Goal: Check status: Check status

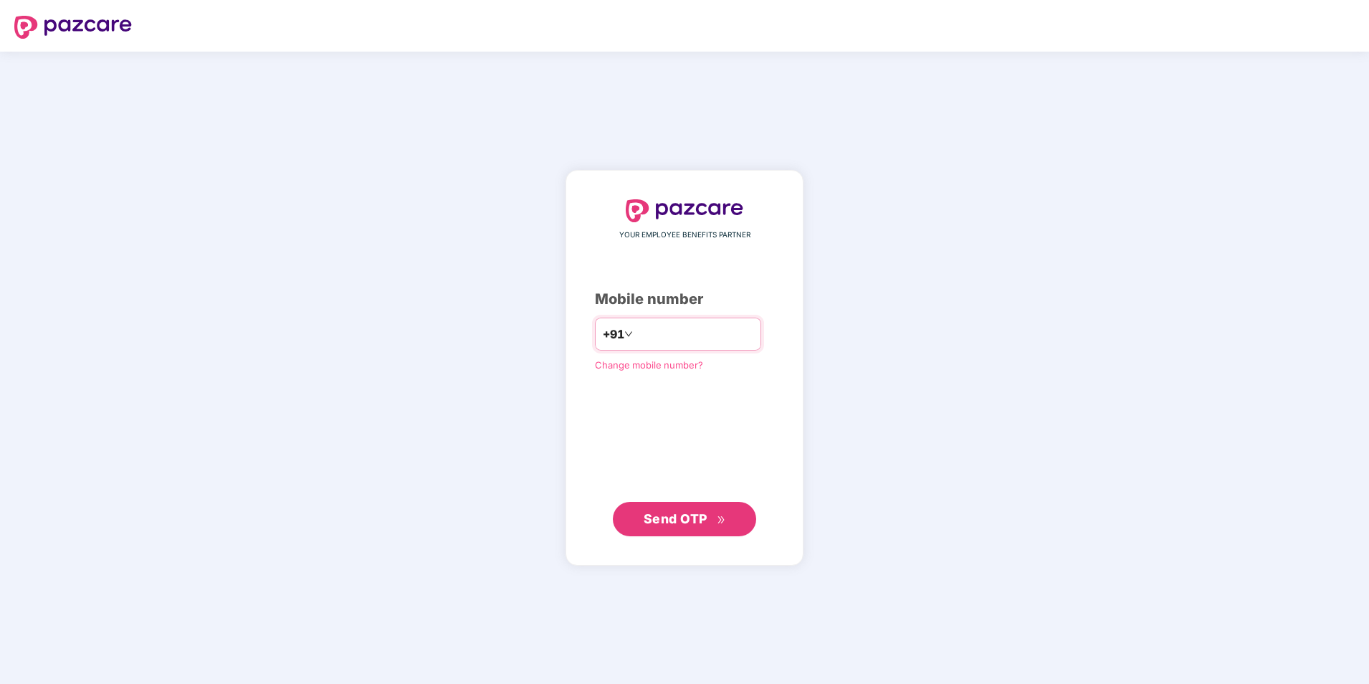
click at [680, 333] on input "number" at bounding box center [695, 334] width 118 height 23
click at [636, 336] on input "**********" at bounding box center [695, 334] width 118 height 23
type input "**********"
click at [674, 526] on span "Send OTP" at bounding box center [685, 519] width 82 height 20
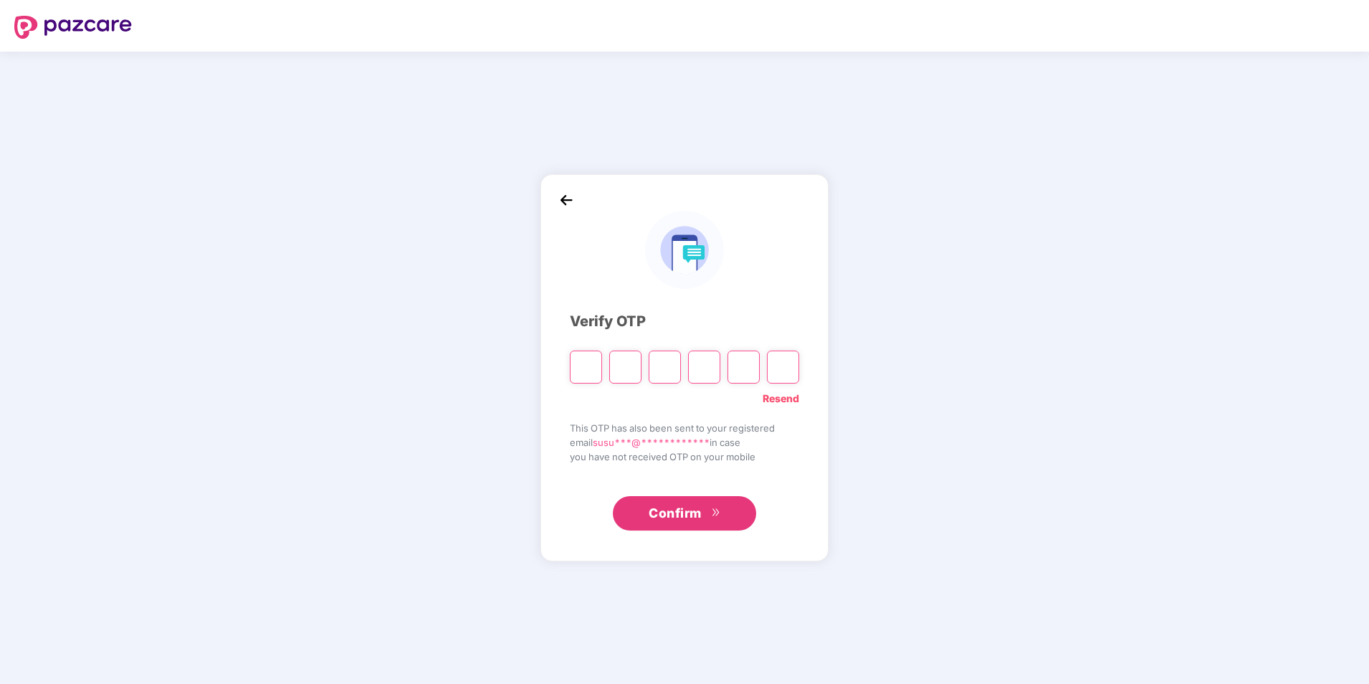
type input "*"
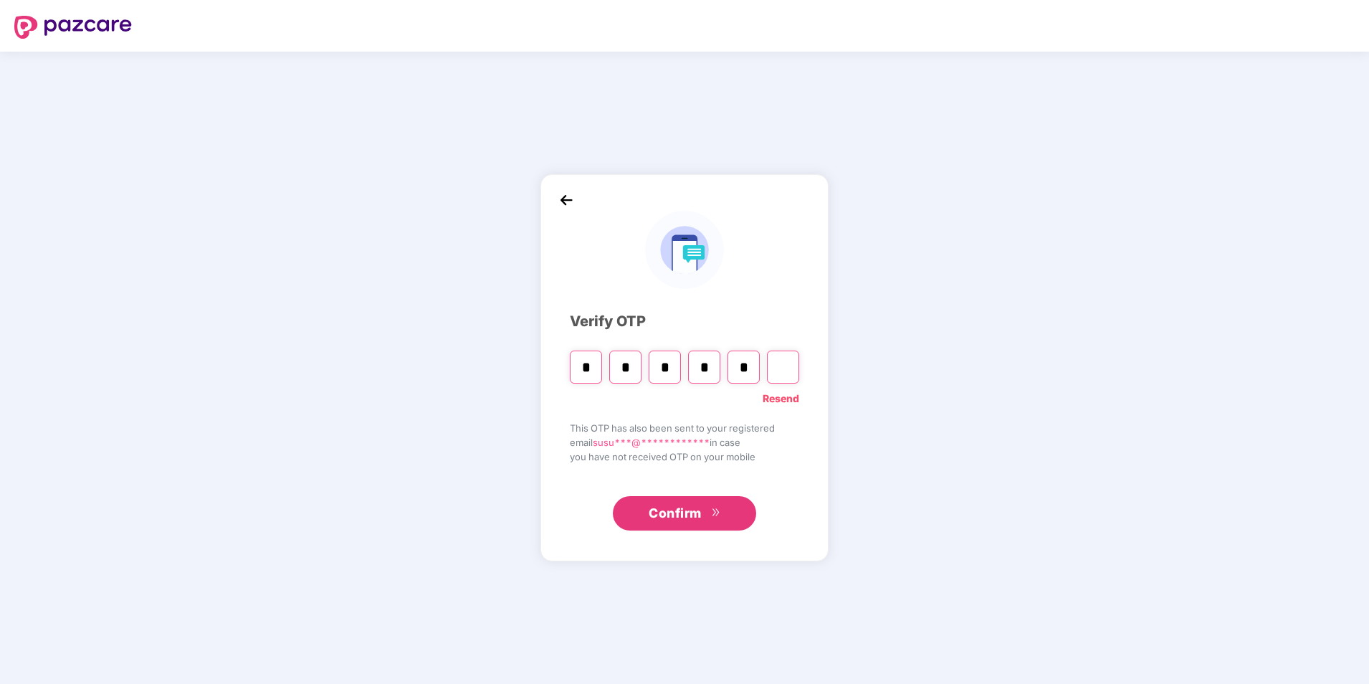
type input "*"
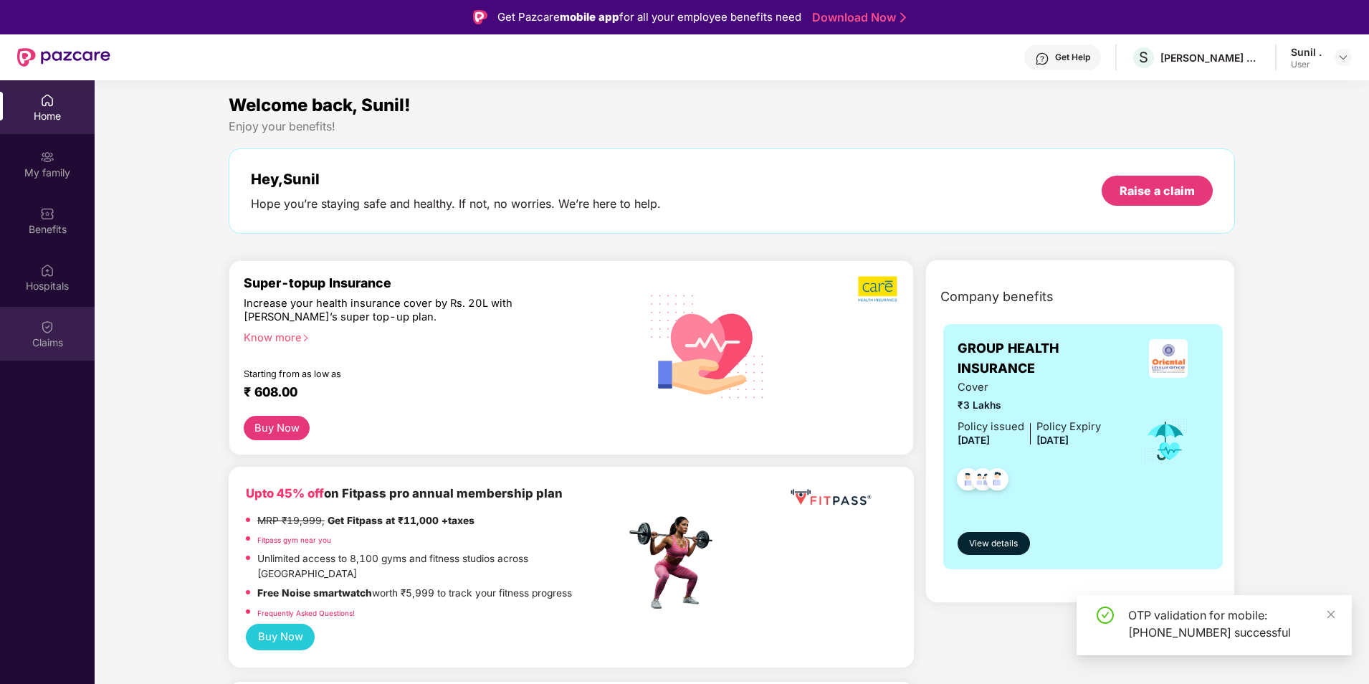
click at [47, 337] on div "Claims" at bounding box center [47, 343] width 95 height 14
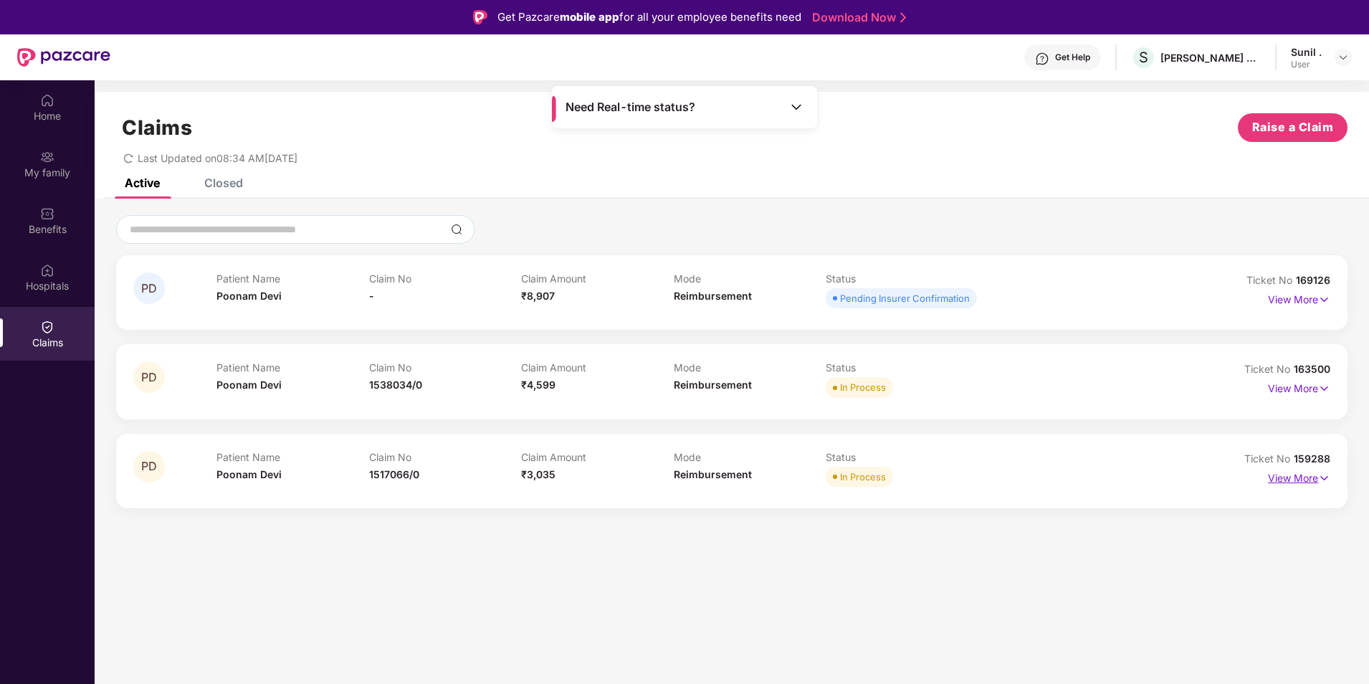
click at [1306, 477] on p "View More" at bounding box center [1299, 476] width 62 height 19
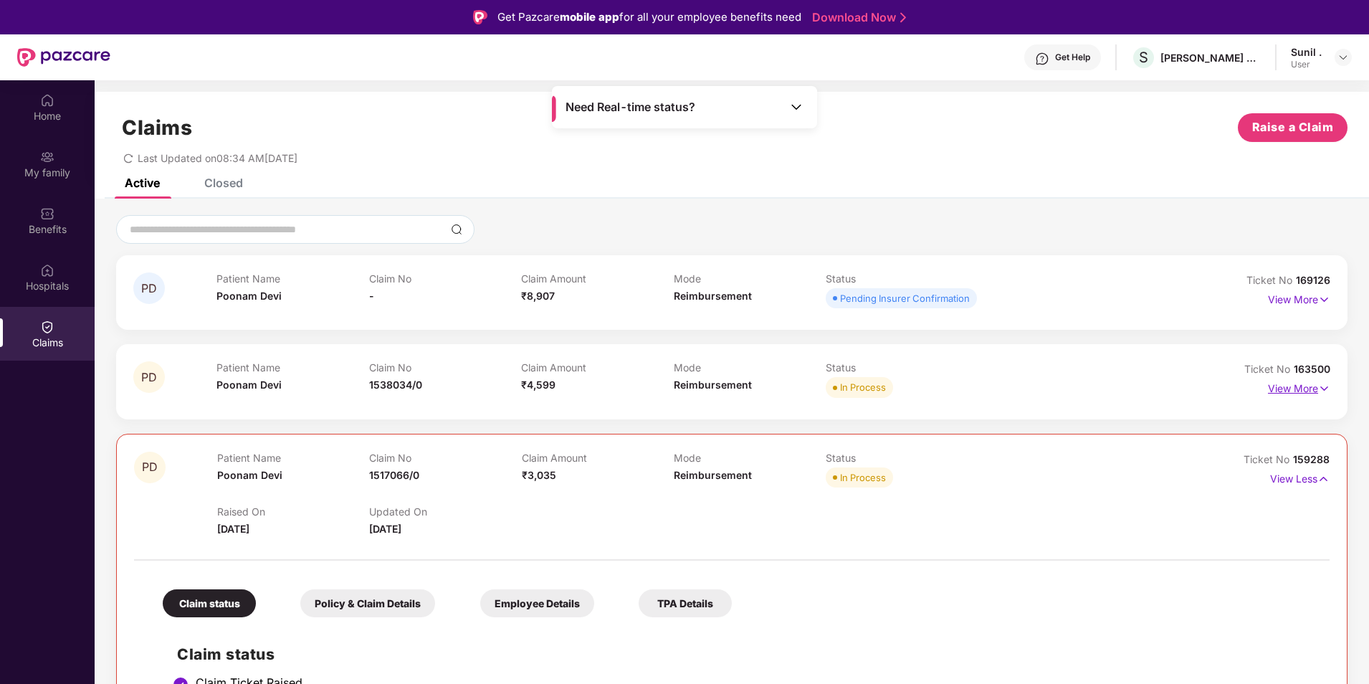
click at [1296, 386] on p "View More" at bounding box center [1299, 386] width 62 height 19
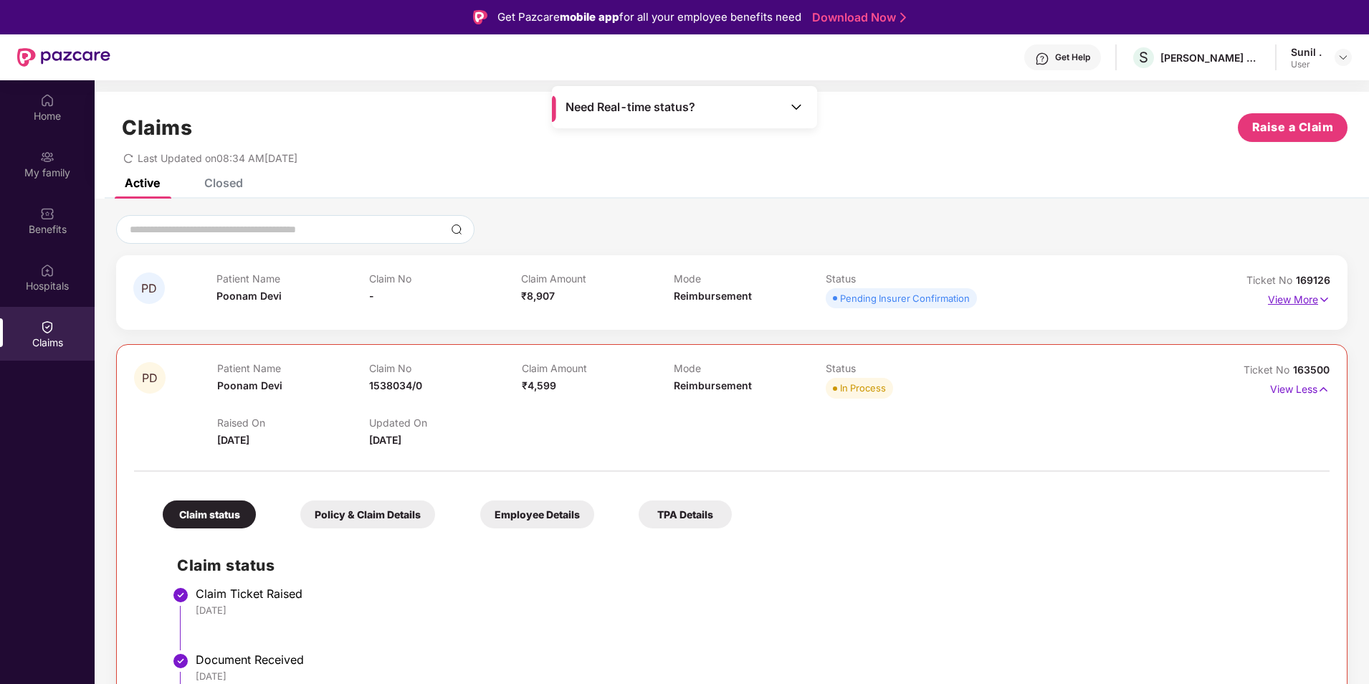
click at [1296, 298] on p "View More" at bounding box center [1299, 297] width 62 height 19
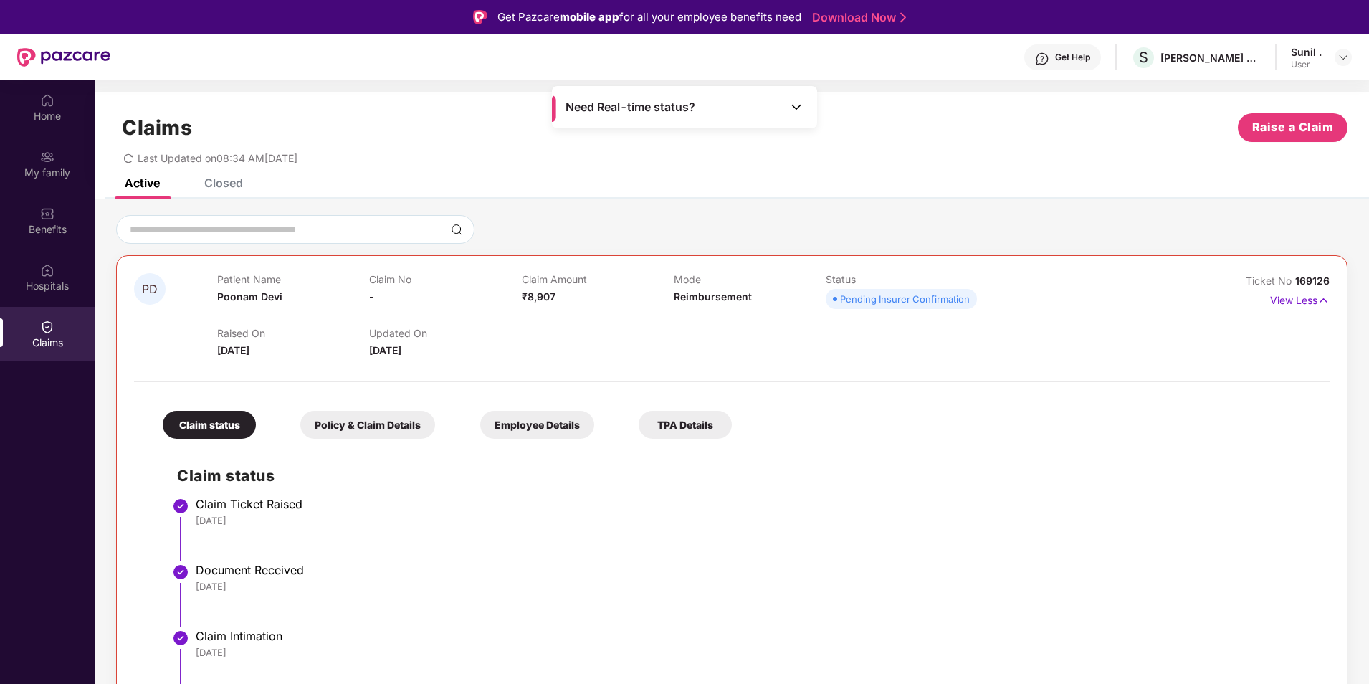
click at [235, 179] on div "Closed" at bounding box center [223, 183] width 39 height 14
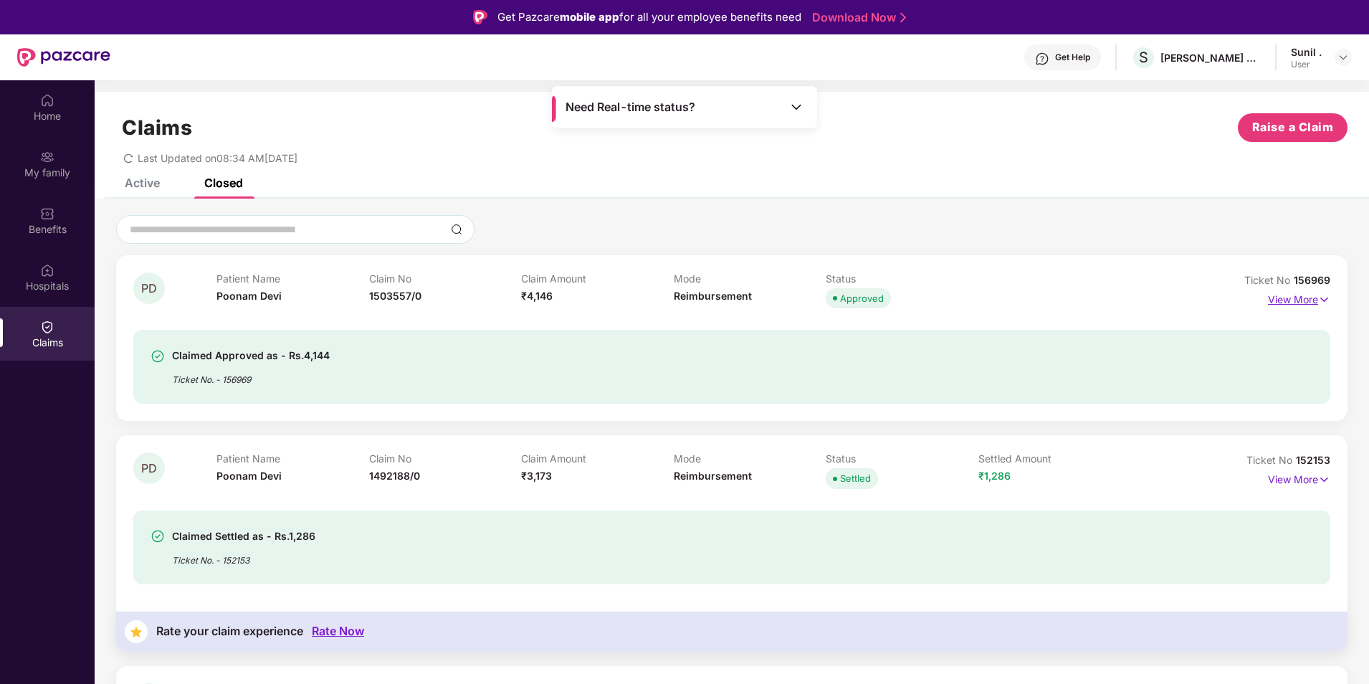
click at [1274, 299] on p "View More" at bounding box center [1299, 297] width 62 height 19
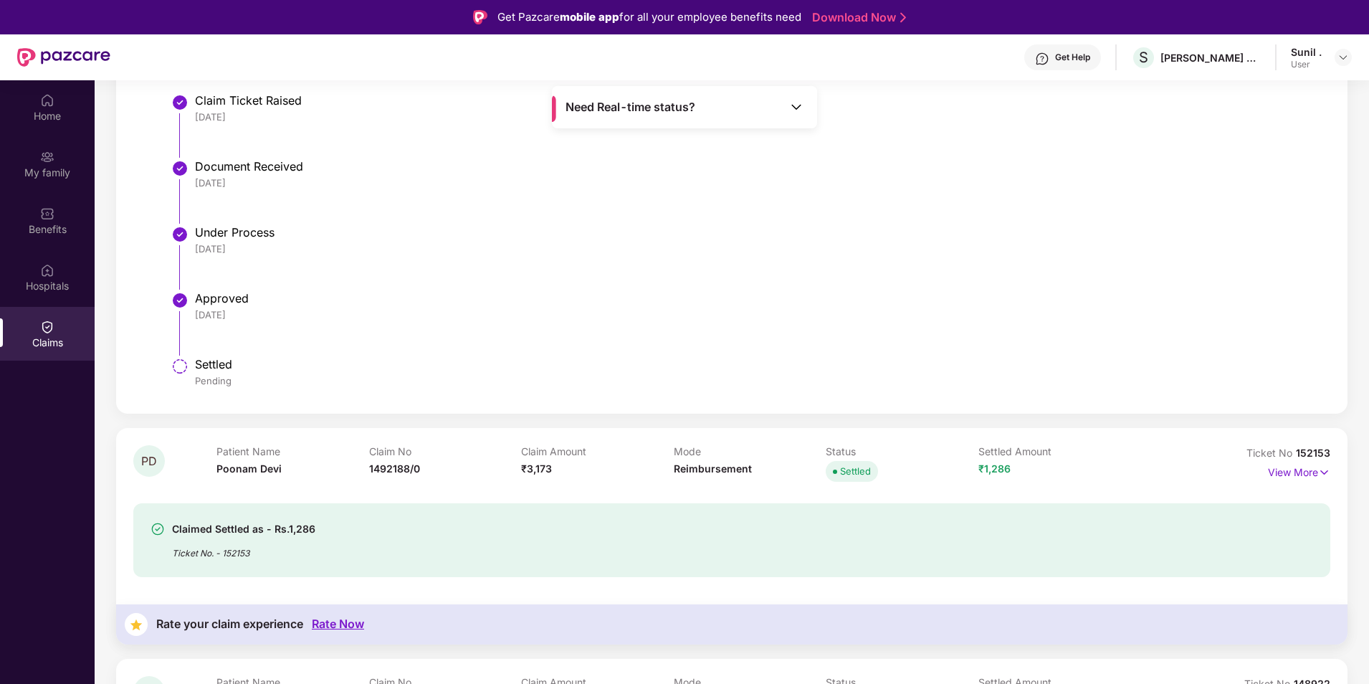
scroll to position [502, 0]
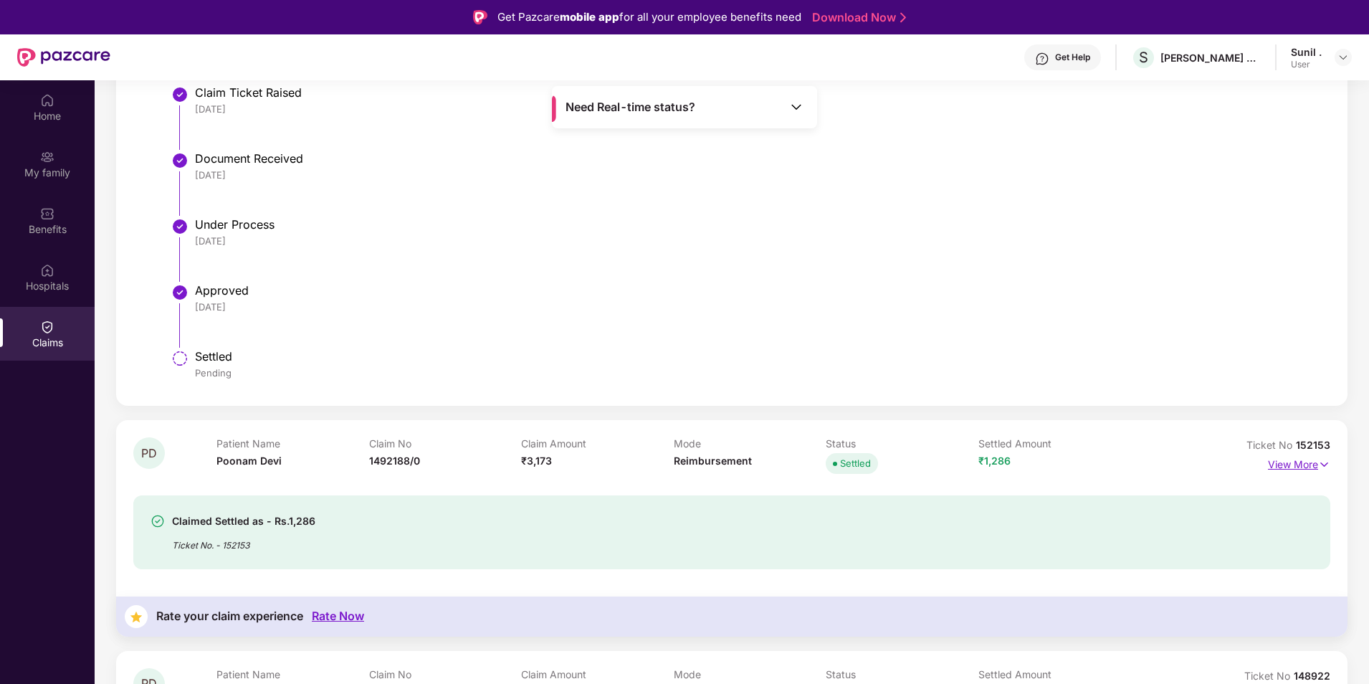
click at [1303, 466] on p "View More" at bounding box center [1299, 462] width 62 height 19
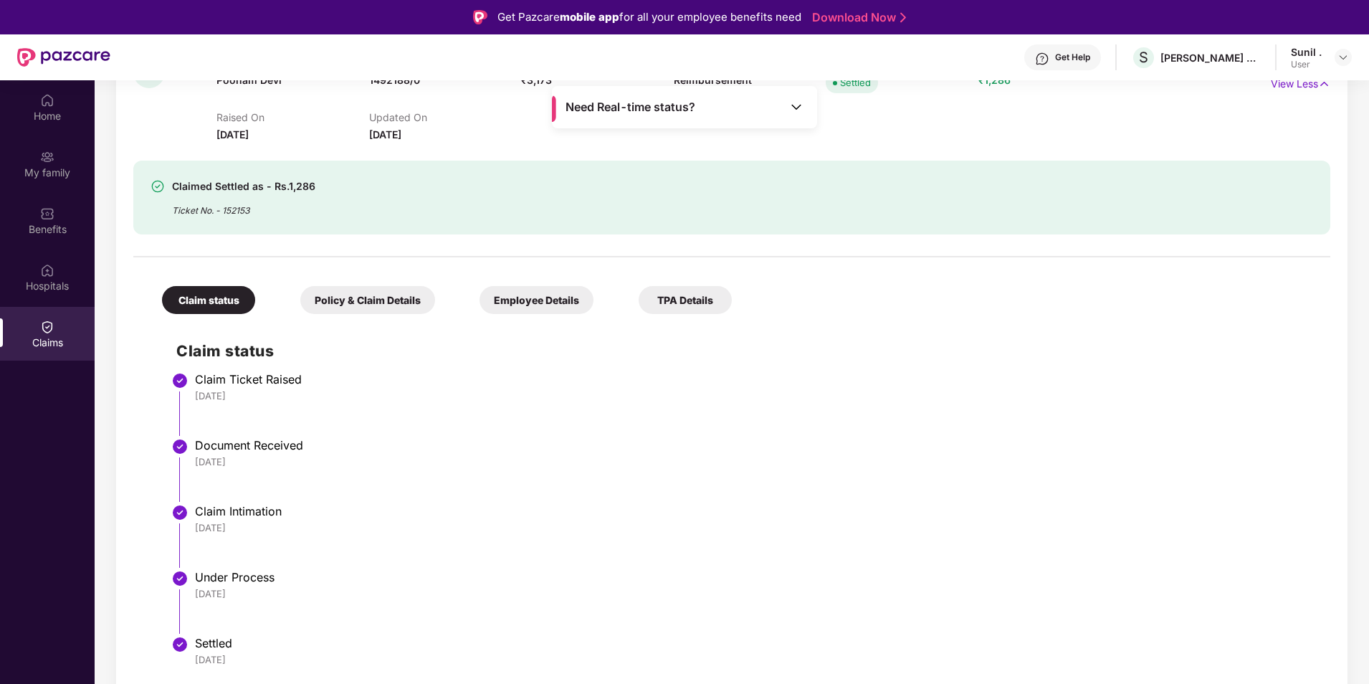
scroll to position [1075, 0]
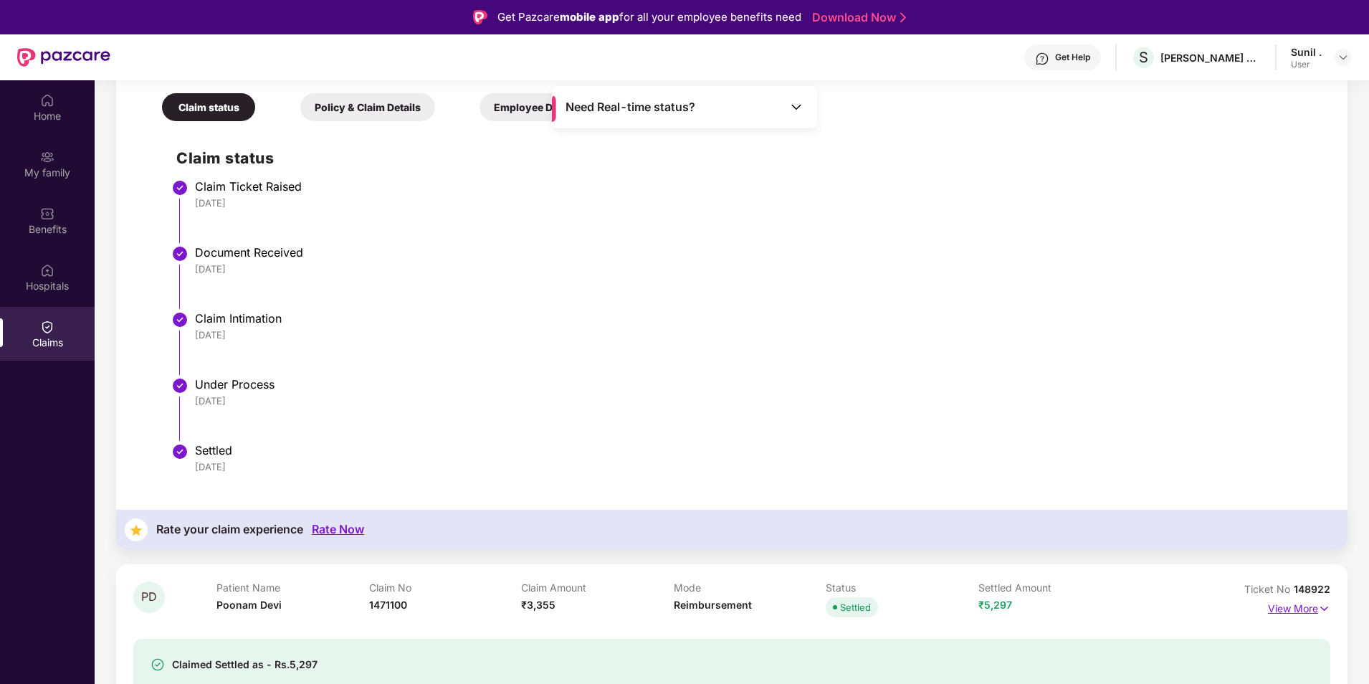
click at [1271, 603] on p "View More" at bounding box center [1299, 606] width 62 height 19
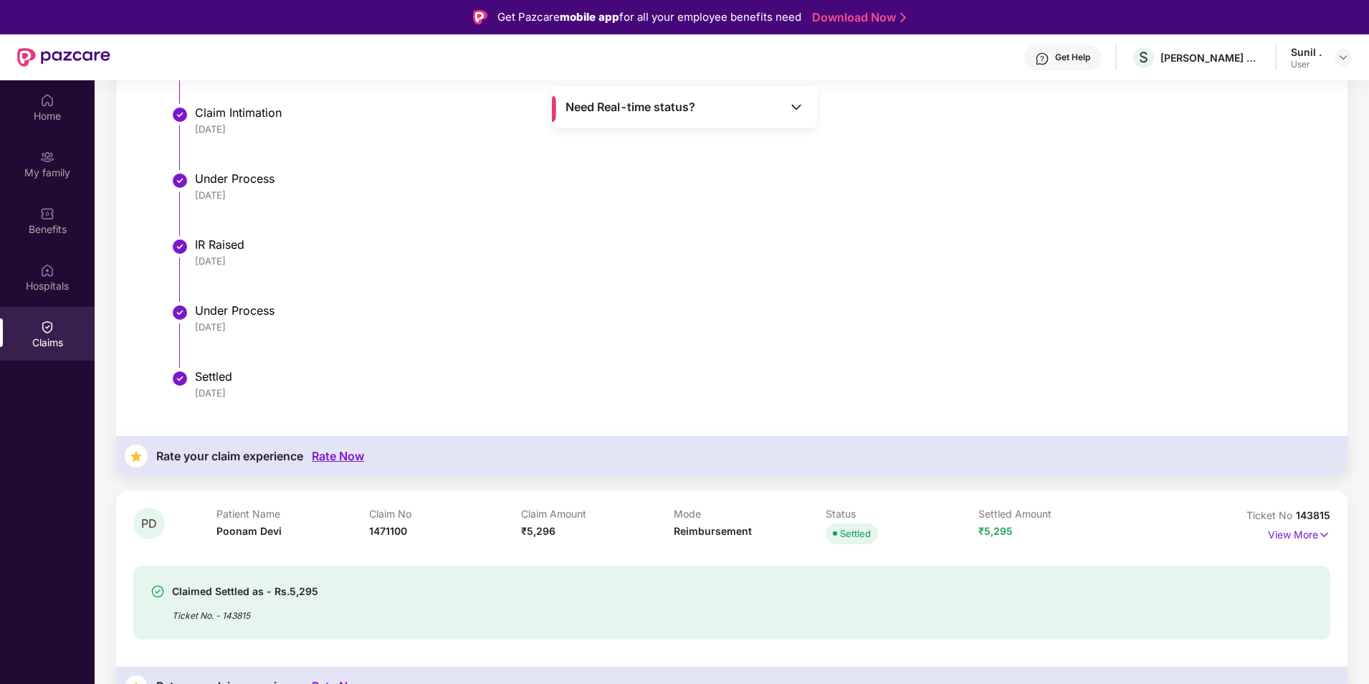
scroll to position [2079, 0]
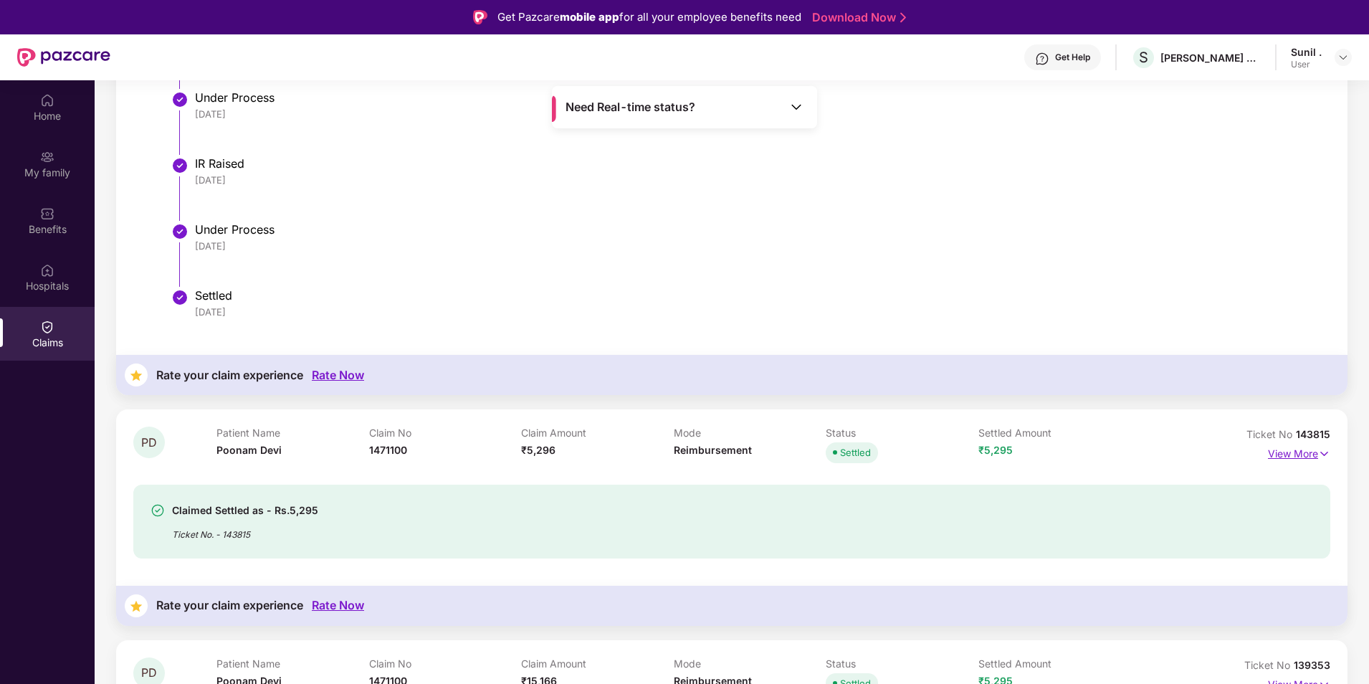
click at [1296, 448] on p "View More" at bounding box center [1299, 451] width 62 height 19
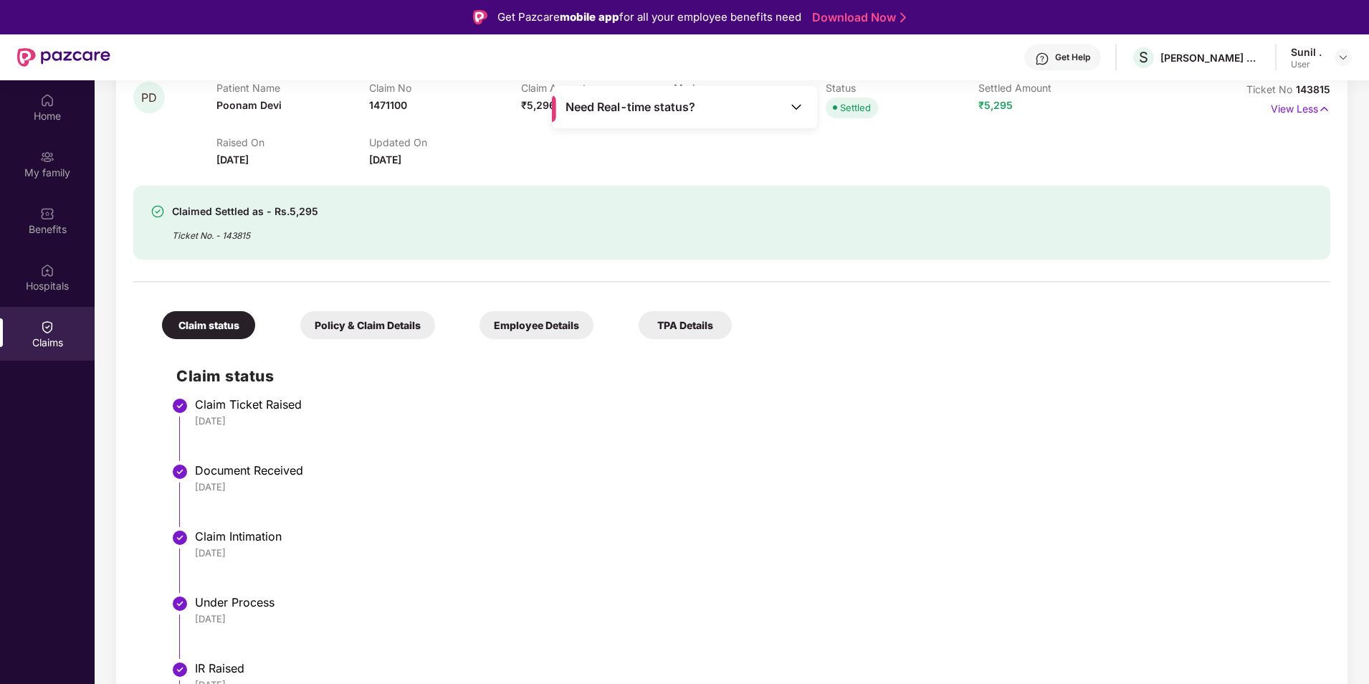
scroll to position [2581, 0]
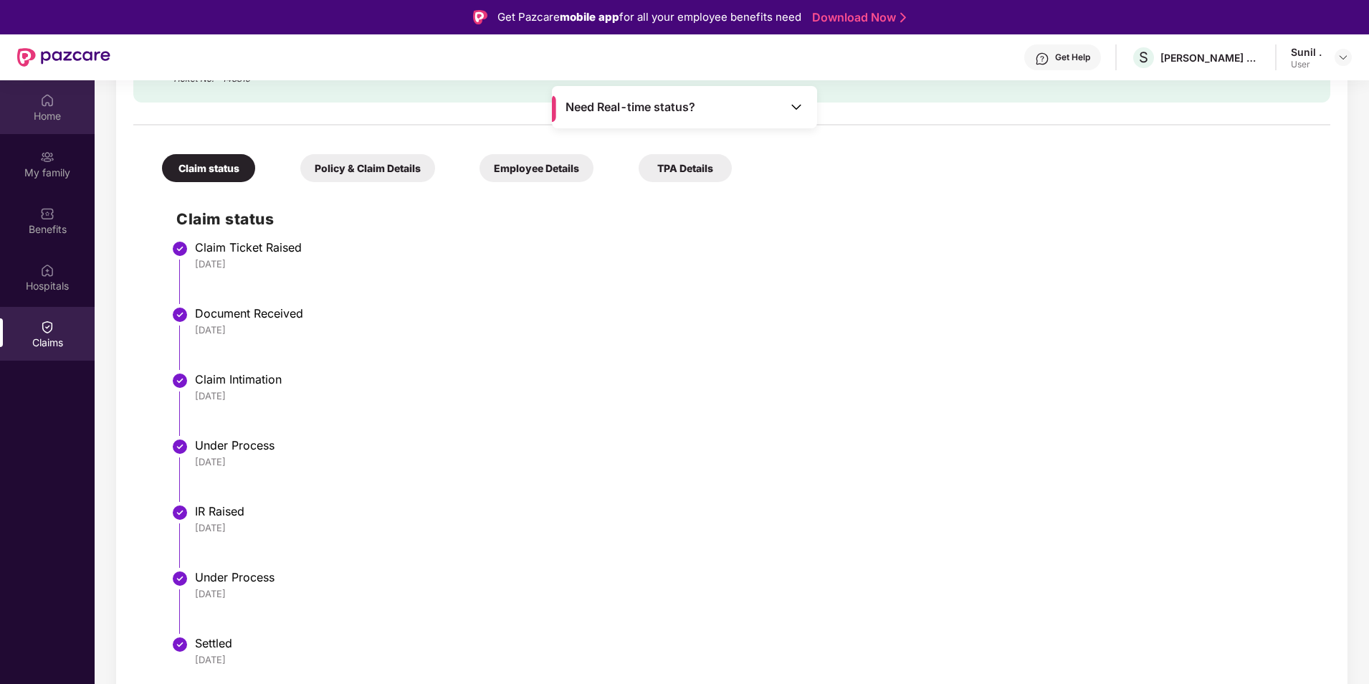
click at [45, 103] on img at bounding box center [47, 100] width 14 height 14
